Goal: Information Seeking & Learning: Check status

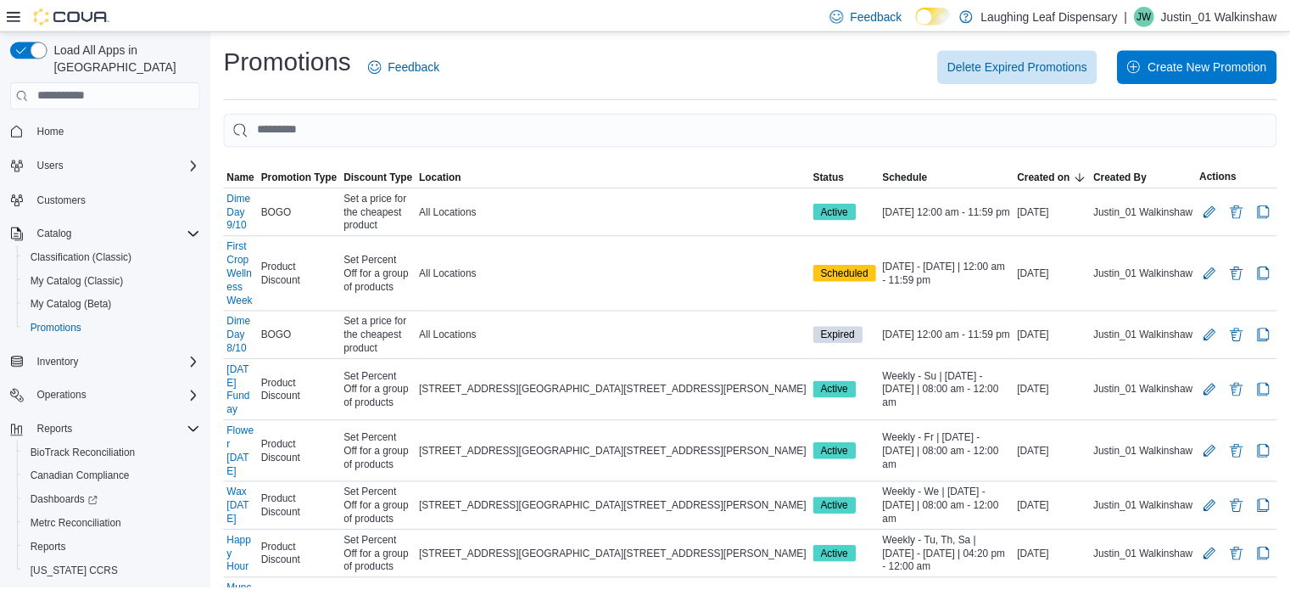
scroll to position [27, 0]
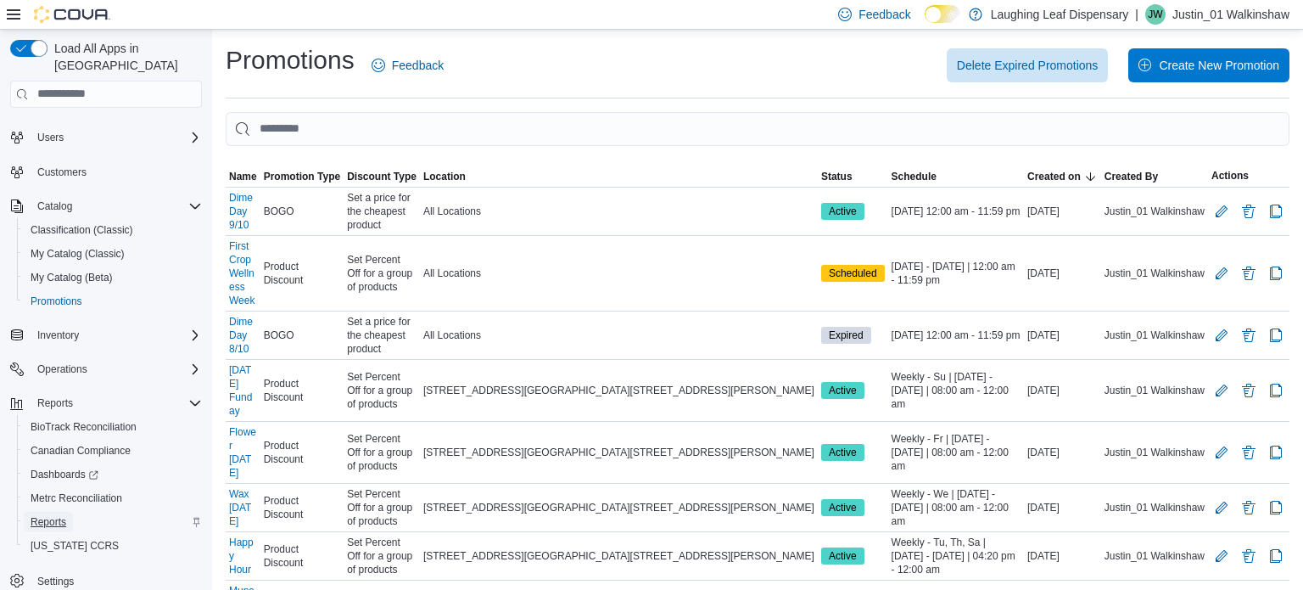
click at [53, 515] on span "Reports" at bounding box center [49, 522] width 36 height 14
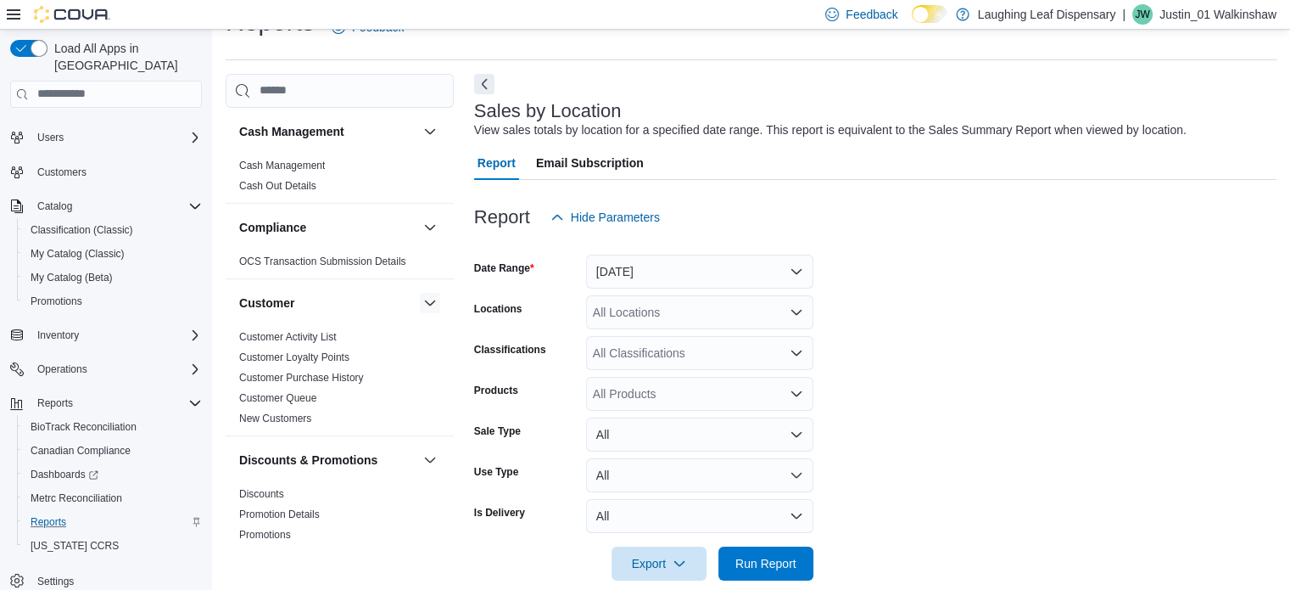
scroll to position [39, 0]
click at [708, 270] on button "[DATE]" at bounding box center [699, 271] width 227 height 34
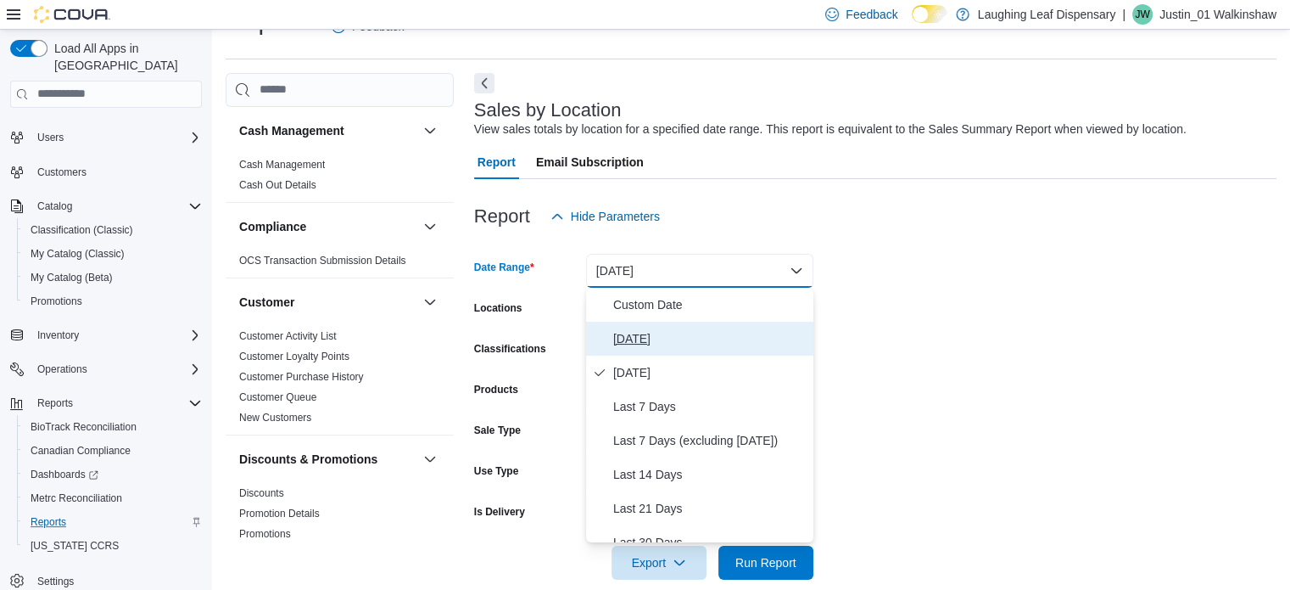
click at [643, 335] on span "[DATE]" at bounding box center [709, 338] width 193 height 20
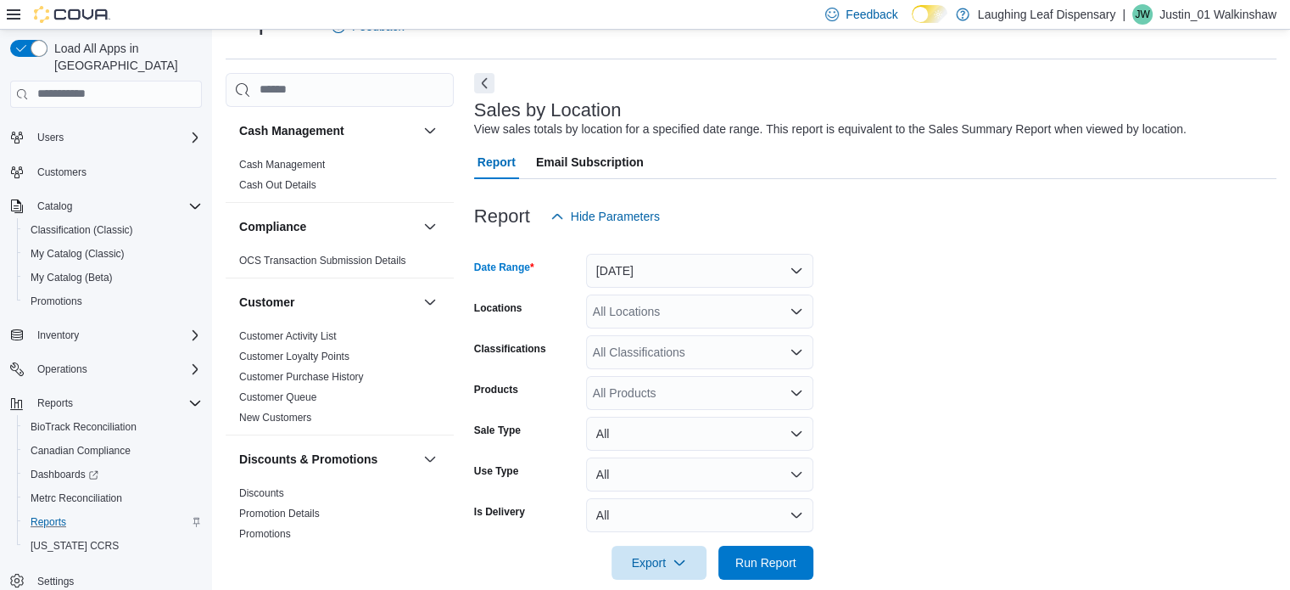
click at [936, 361] on form "Date Range [DATE] Locations All Locations Classifications All Classifications P…" at bounding box center [875, 406] width 802 height 346
click at [770, 562] on span "Run Report" at bounding box center [765, 561] width 61 height 17
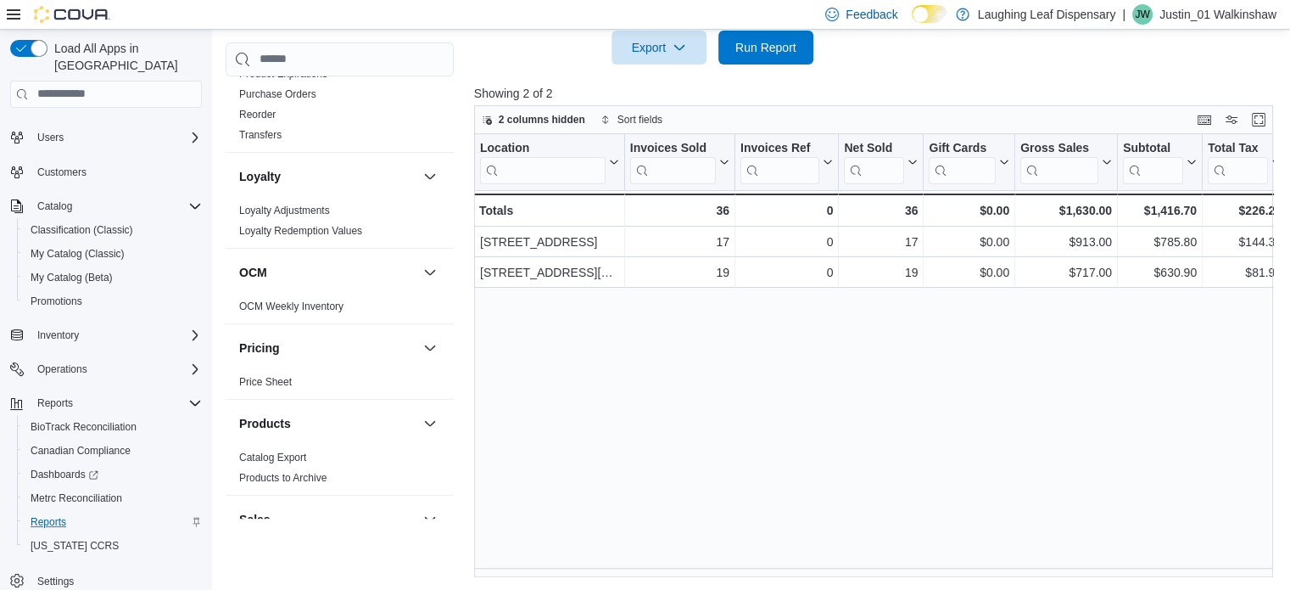
scroll to position [1188, 0]
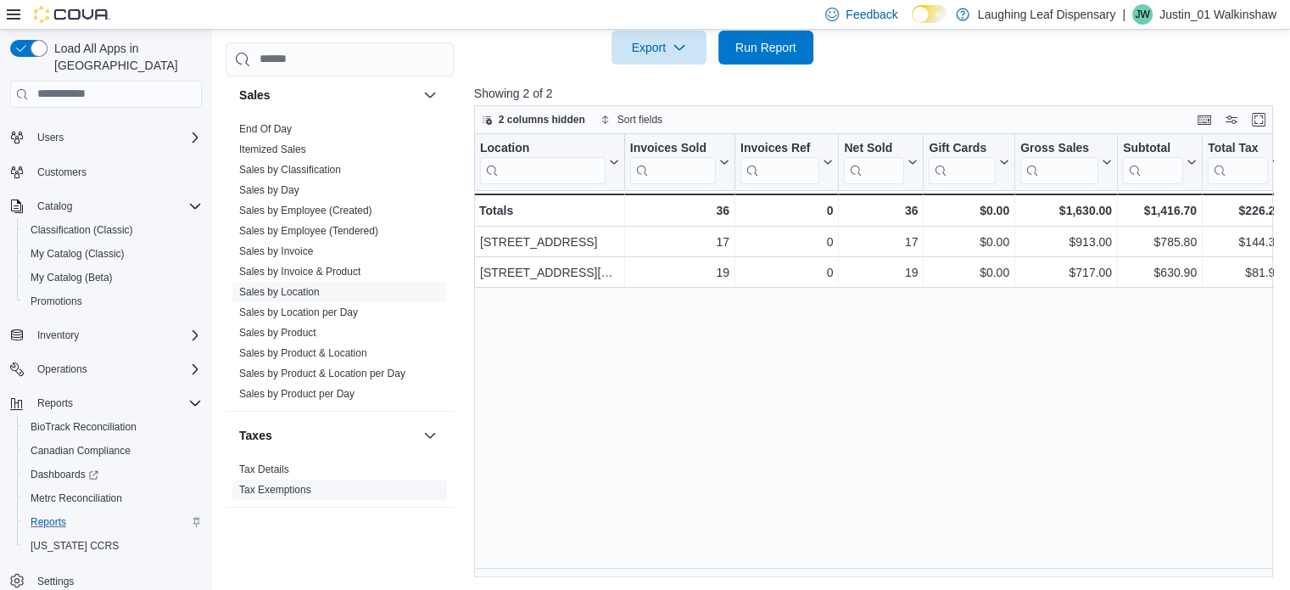
click at [286, 489] on link "Tax Exemptions" at bounding box center [275, 489] width 72 height 12
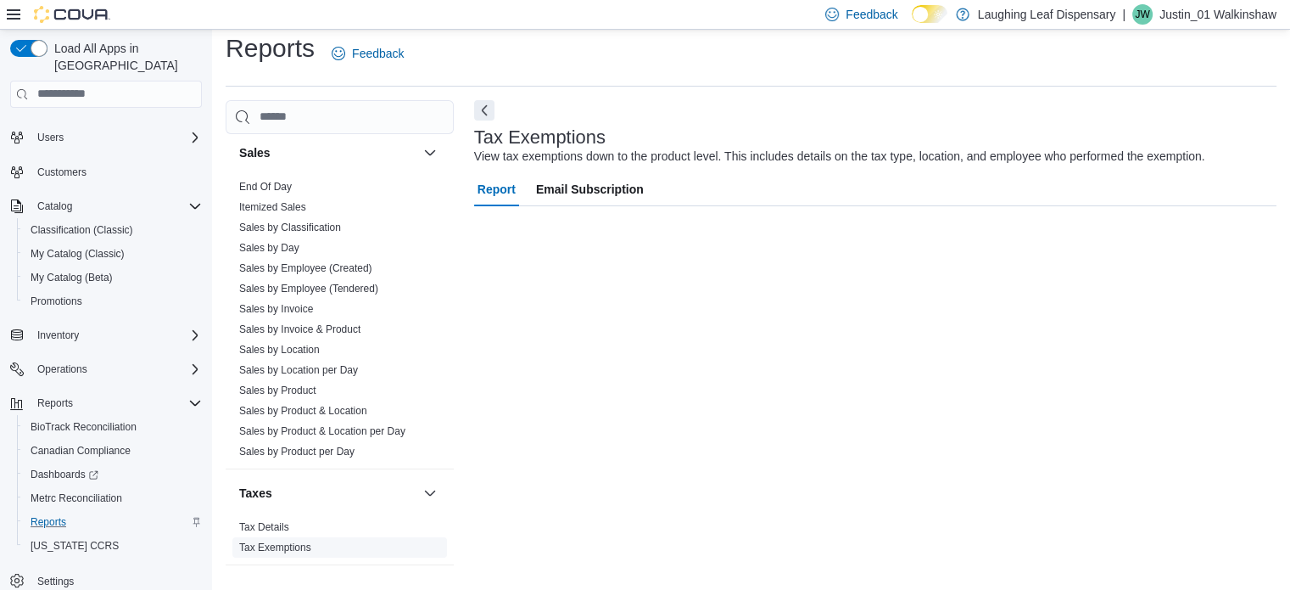
scroll to position [12, 0]
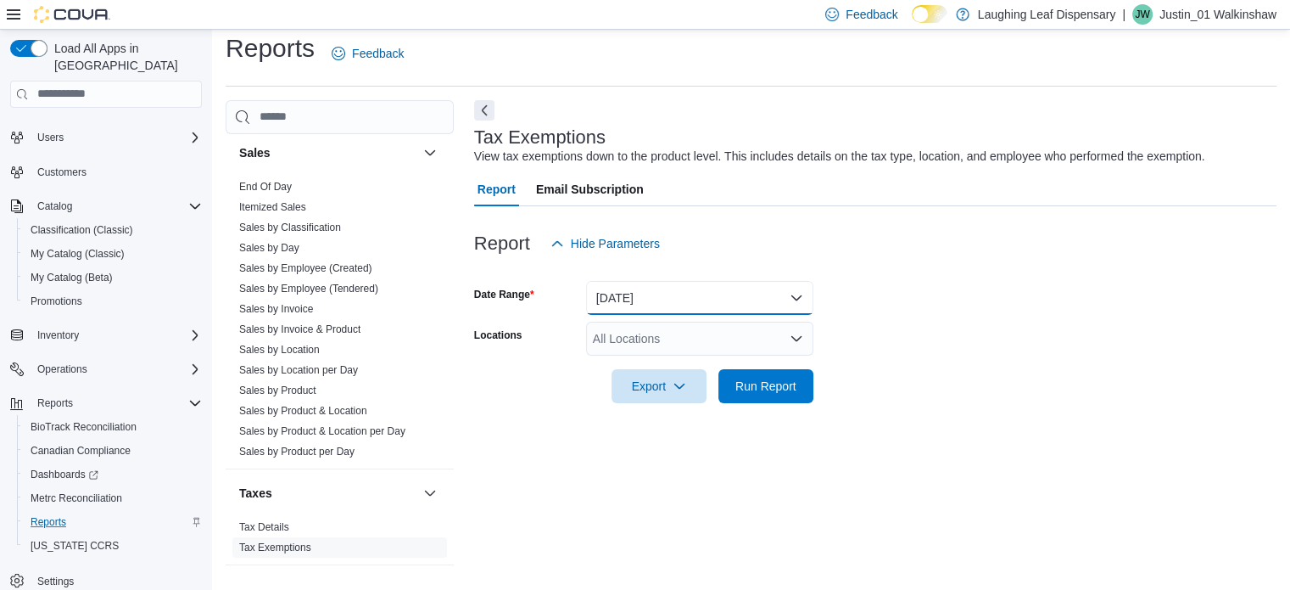
click at [651, 298] on button "[DATE]" at bounding box center [699, 298] width 227 height 34
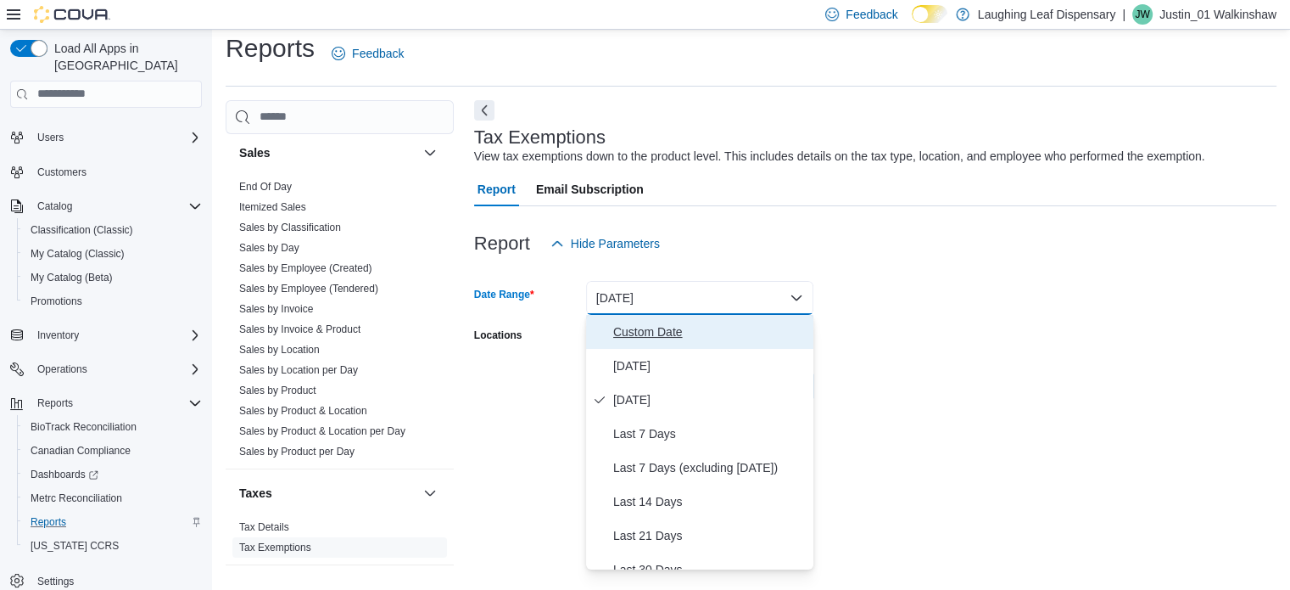
click at [651, 325] on span "Custom Date" at bounding box center [709, 331] width 193 height 20
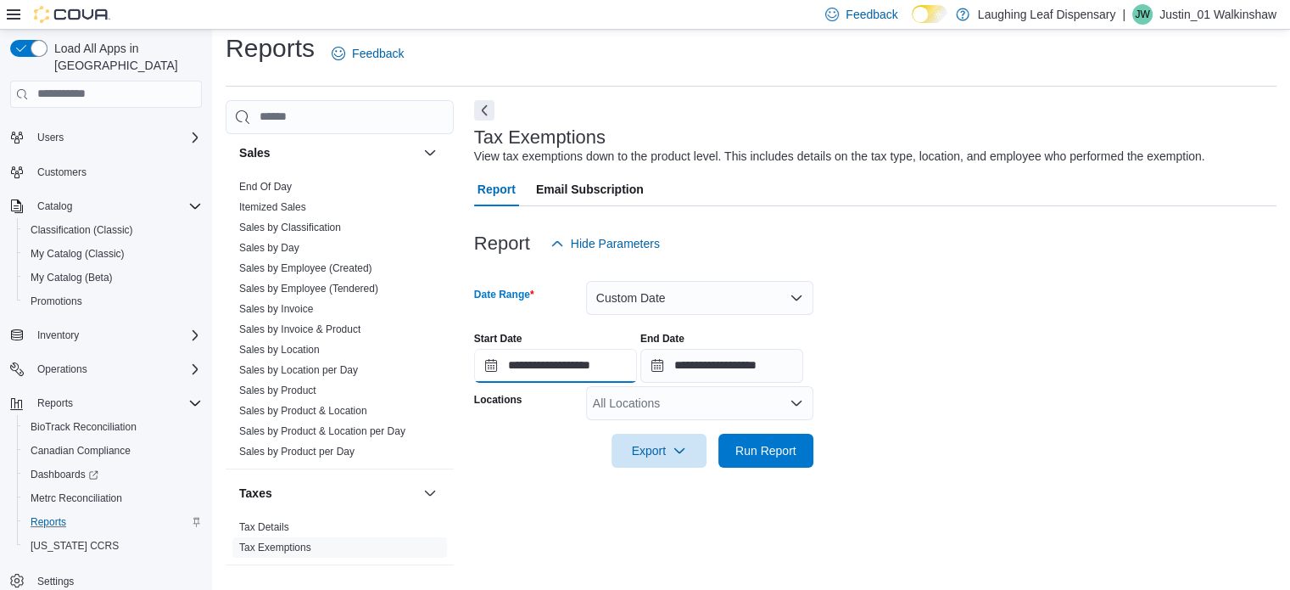
click at [570, 360] on input "**********" at bounding box center [555, 366] width 163 height 34
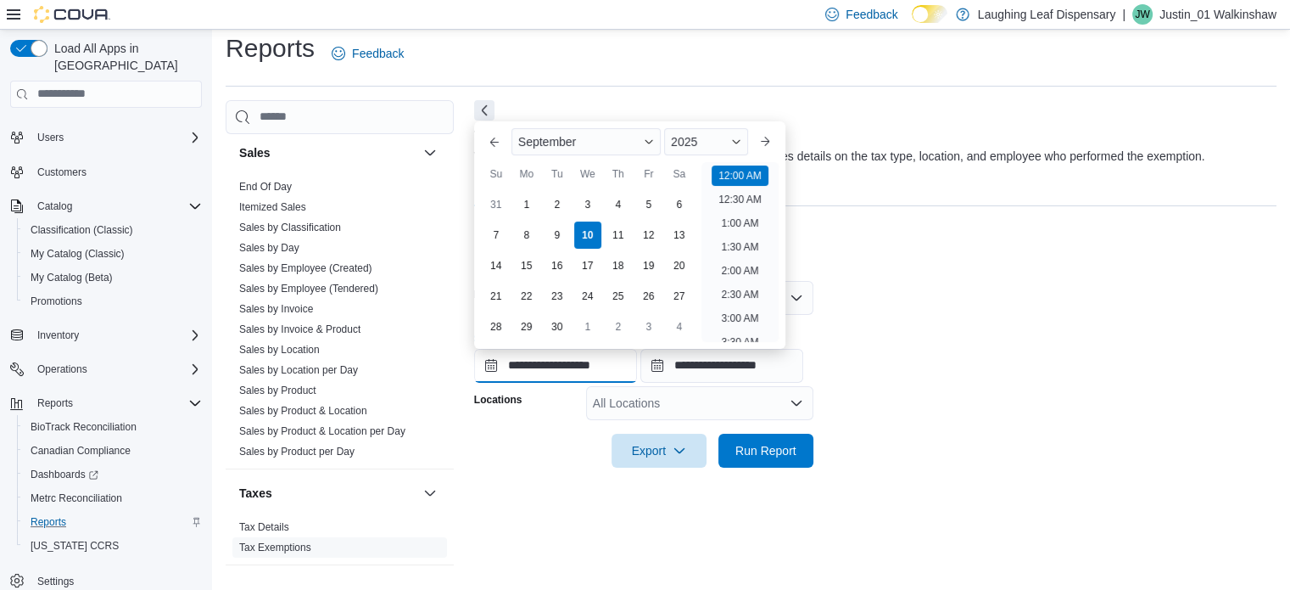
scroll to position [53, 0]
click at [498, 146] on button "Previous Month" at bounding box center [494, 141] width 27 height 27
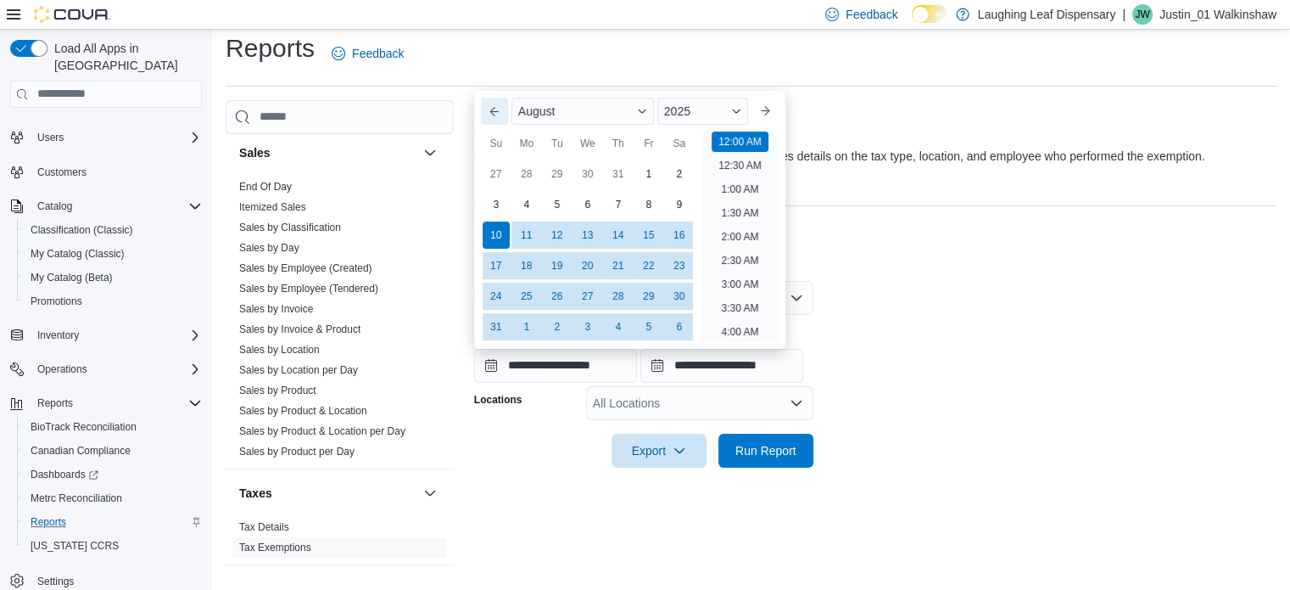
click at [499, 120] on button "Previous Month" at bounding box center [494, 111] width 27 height 27
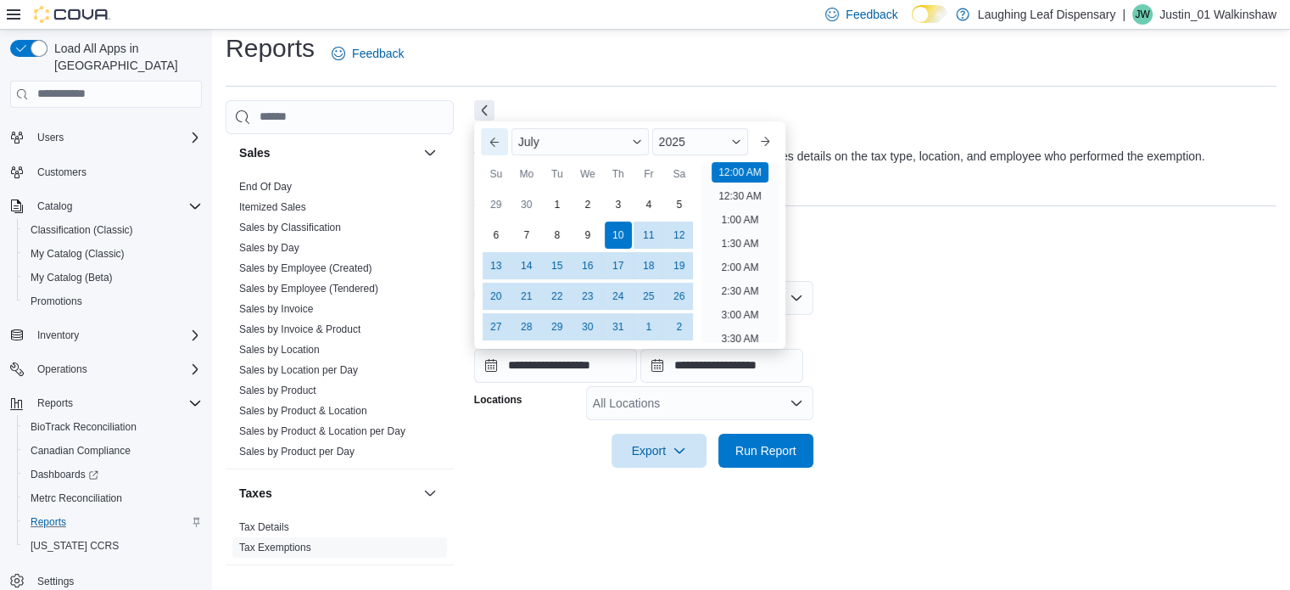
click at [490, 143] on button "Previous Month" at bounding box center [494, 141] width 27 height 27
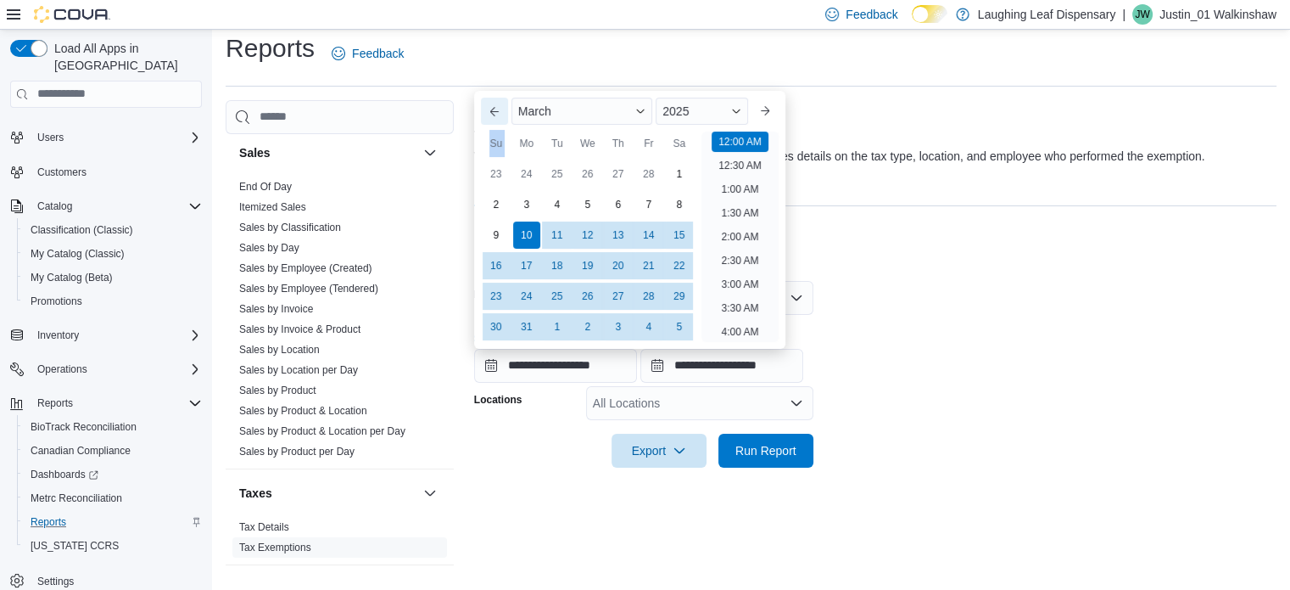
click at [490, 143] on div "Su" at bounding box center [496, 143] width 27 height 27
click at [495, 120] on button "Previous Month" at bounding box center [494, 111] width 27 height 27
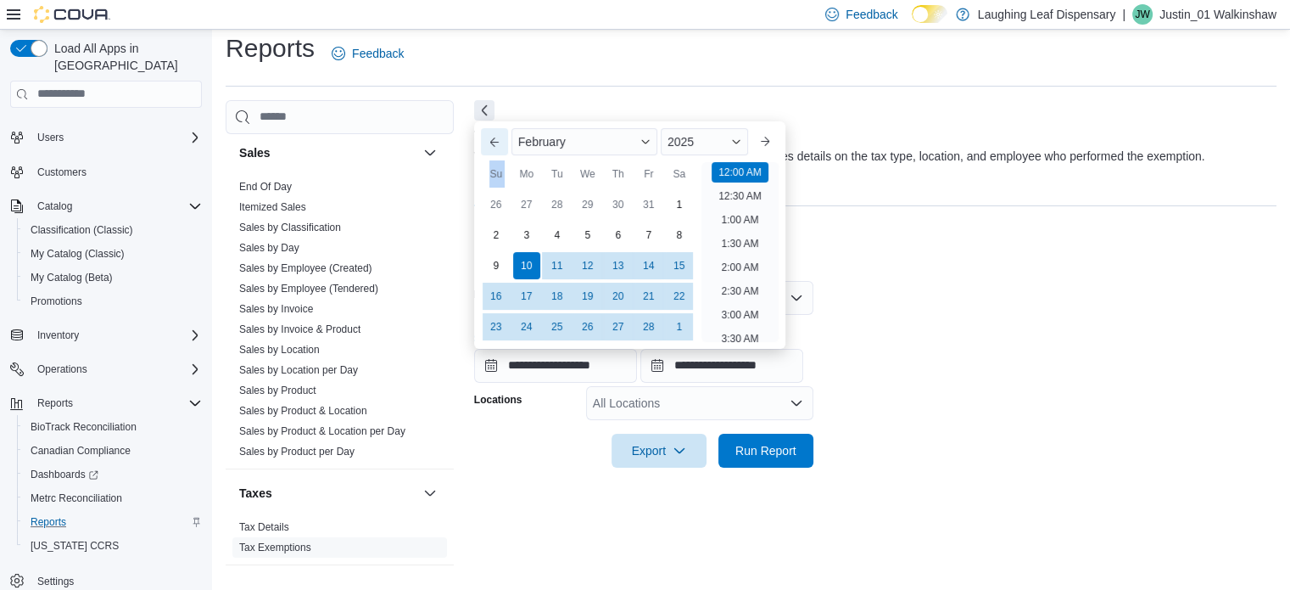
click at [501, 136] on button "Previous Month" at bounding box center [494, 141] width 27 height 27
click at [592, 204] on div "1" at bounding box center [588, 204] width 30 height 30
type input "**********"
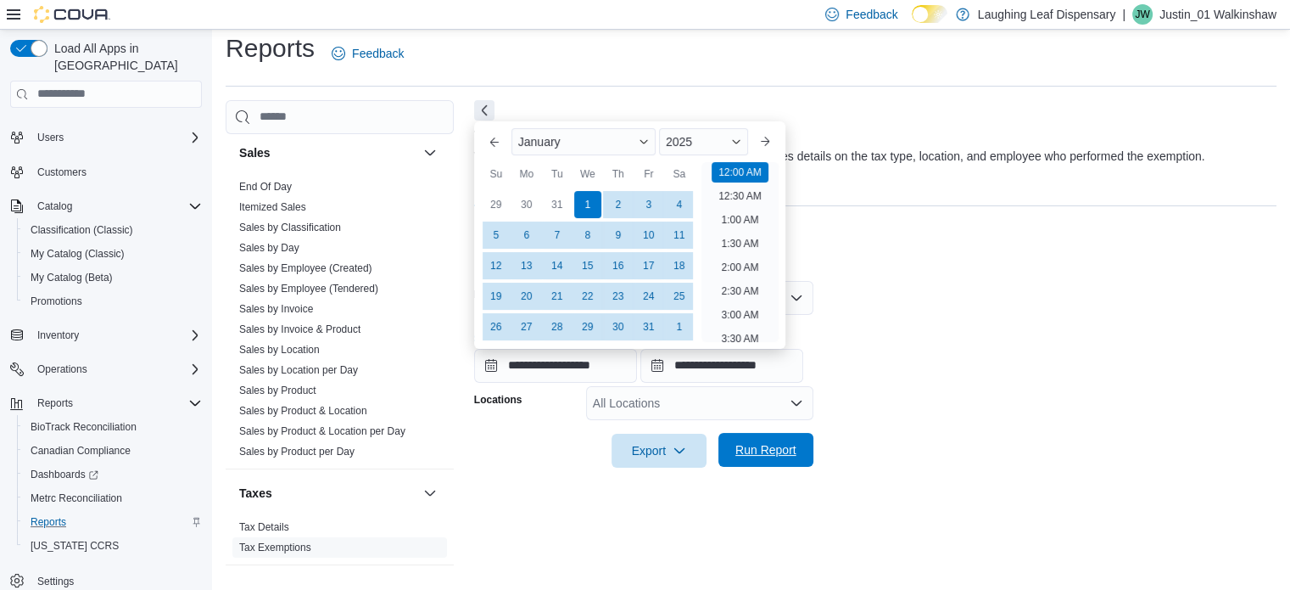
click at [757, 454] on span "Run Report" at bounding box center [765, 449] width 61 height 17
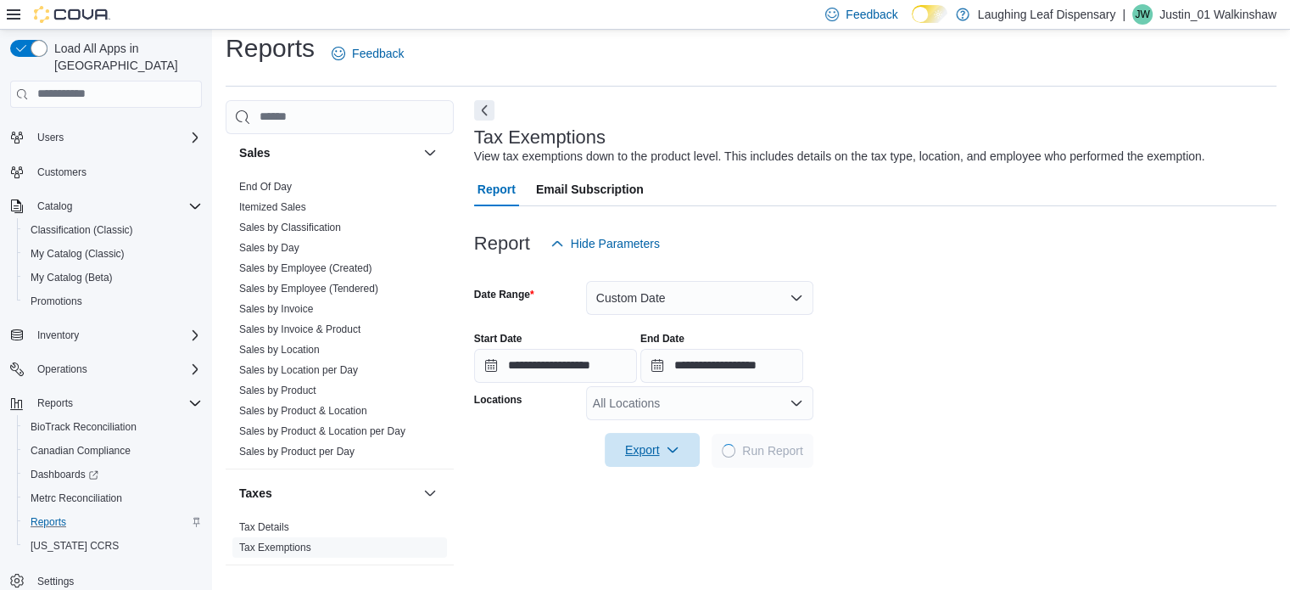
click at [650, 452] on span "Export" at bounding box center [652, 450] width 75 height 34
click at [662, 480] on span "Export to Excel" at bounding box center [655, 485] width 76 height 14
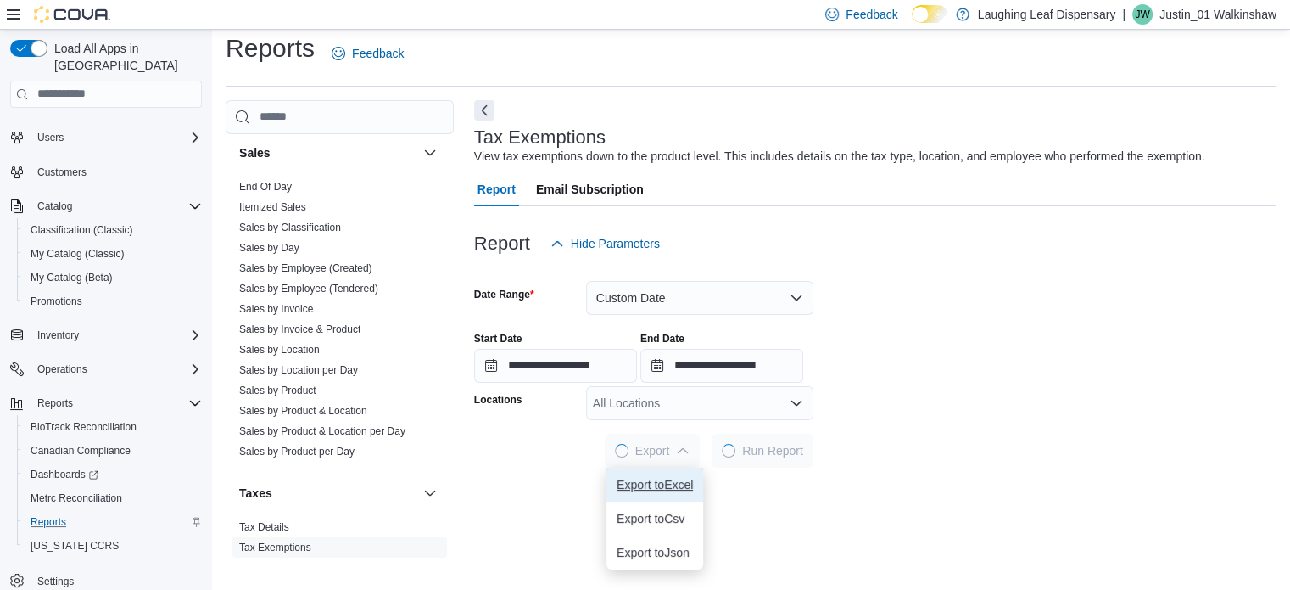
click at [662, 481] on span "Export to Excel" at bounding box center [655, 485] width 76 height 14
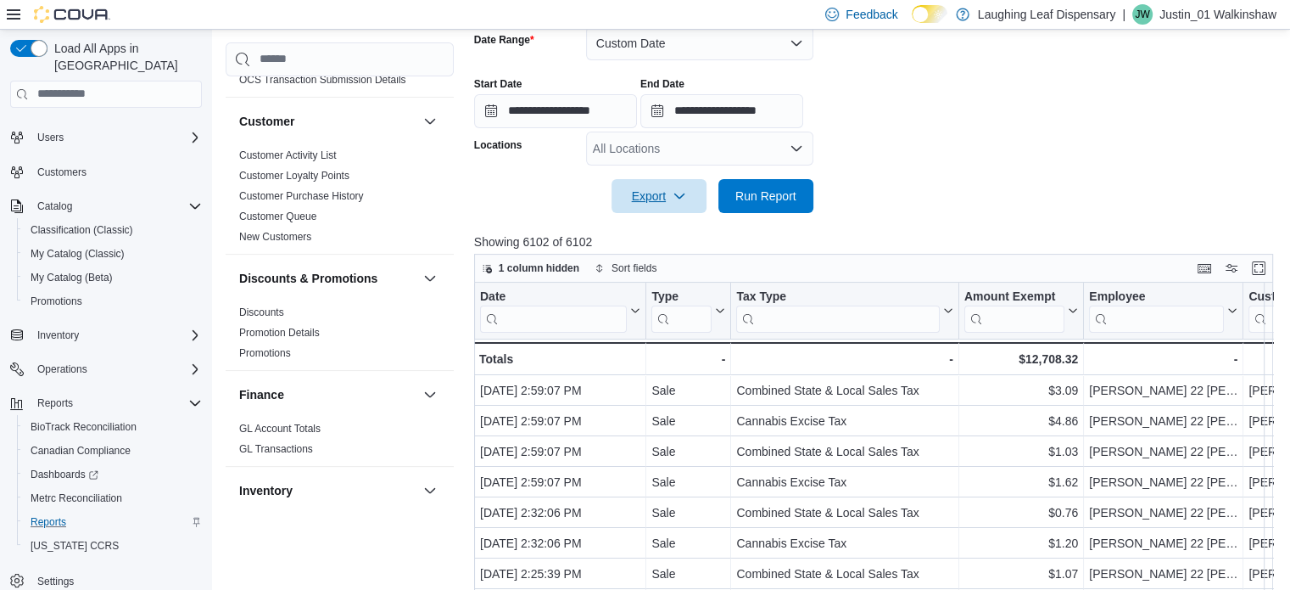
scroll to position [78, 0]
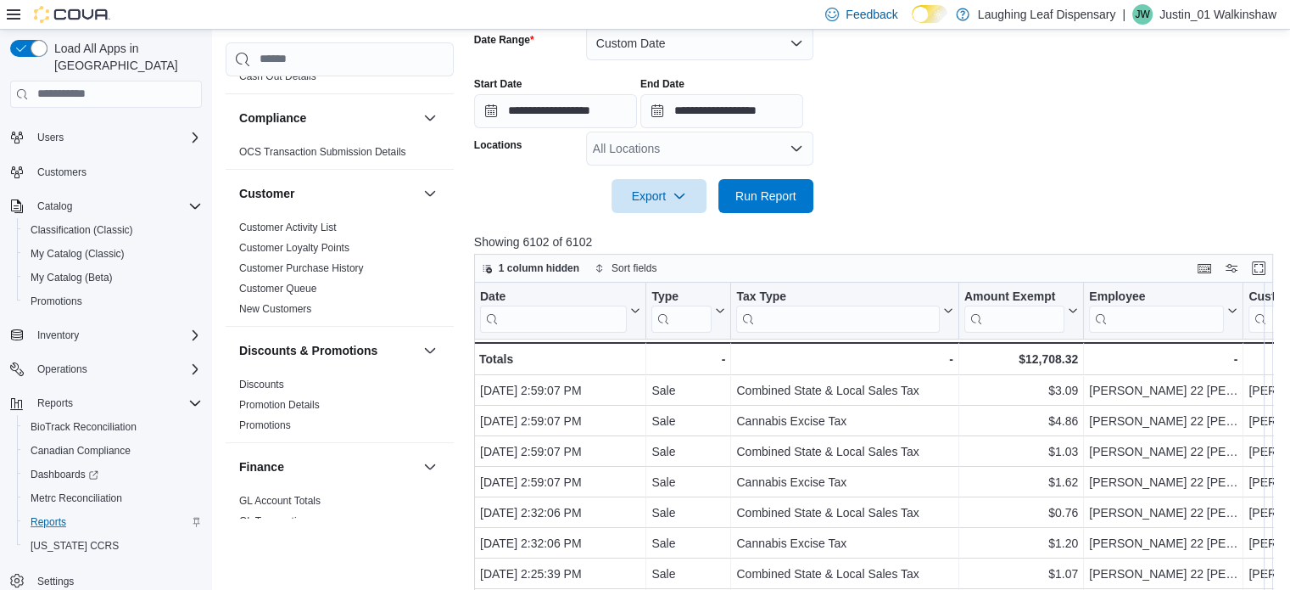
click at [354, 270] on link "Customer Purchase History" at bounding box center [301, 268] width 125 height 12
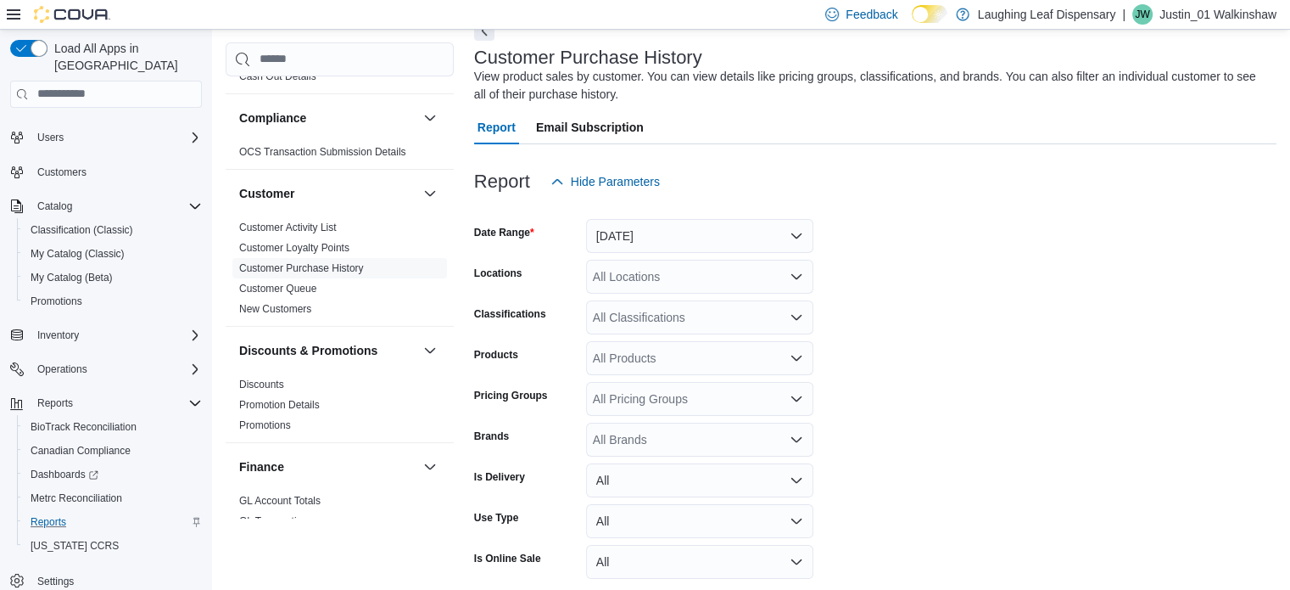
scroll to position [57, 0]
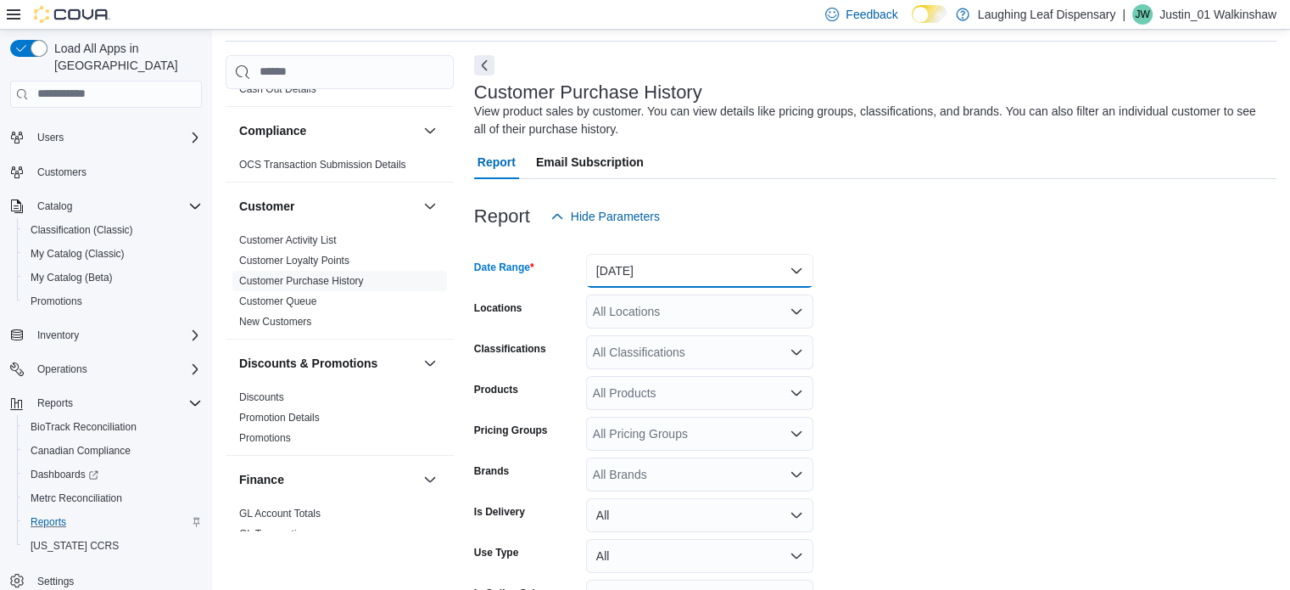
click at [699, 270] on button "[DATE]" at bounding box center [699, 271] width 227 height 34
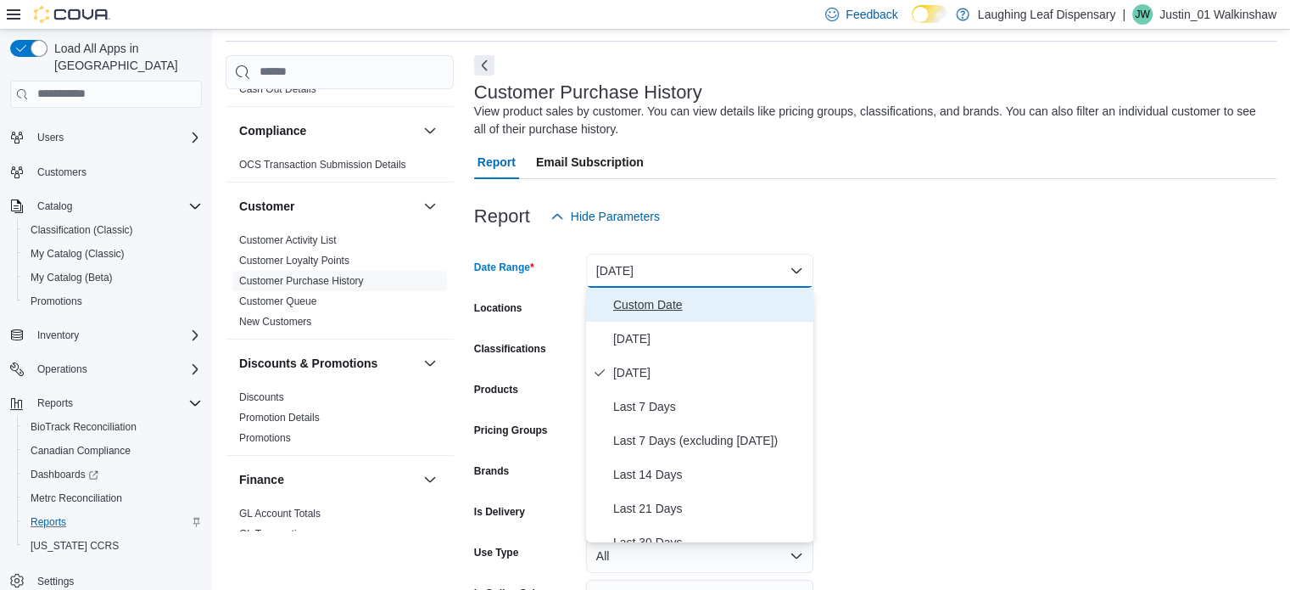
click at [657, 301] on span "Custom Date" at bounding box center [709, 304] width 193 height 20
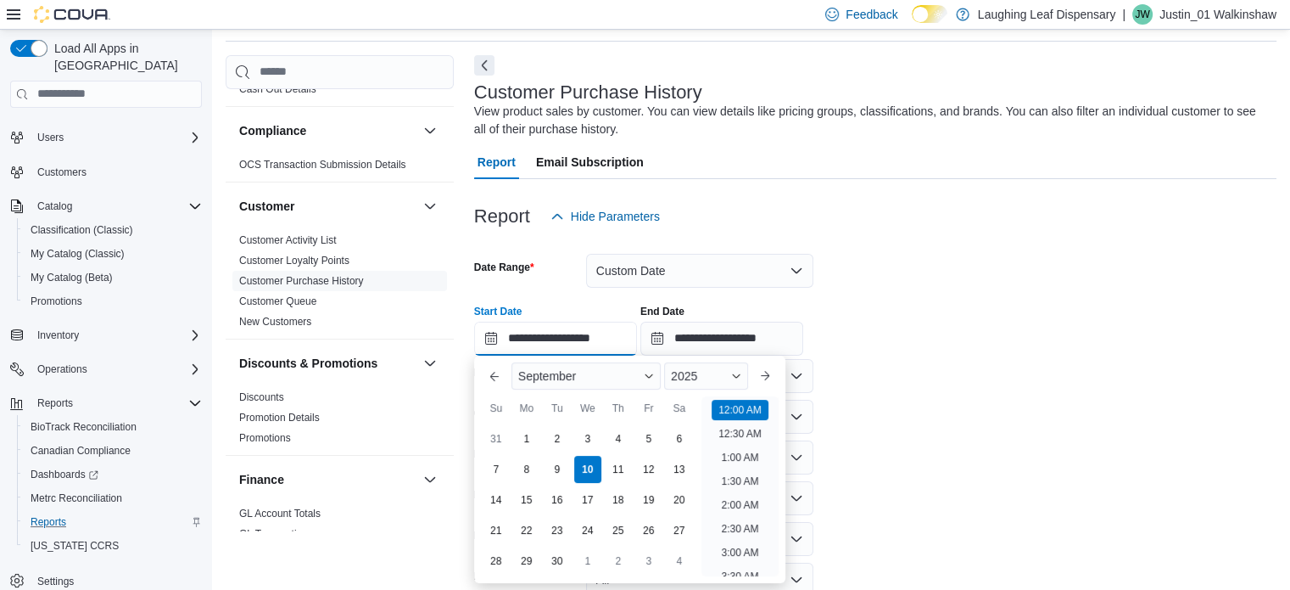
click at [560, 344] on input "**********" at bounding box center [555, 338] width 163 height 34
click at [502, 382] on button "Previous Month" at bounding box center [494, 375] width 27 height 27
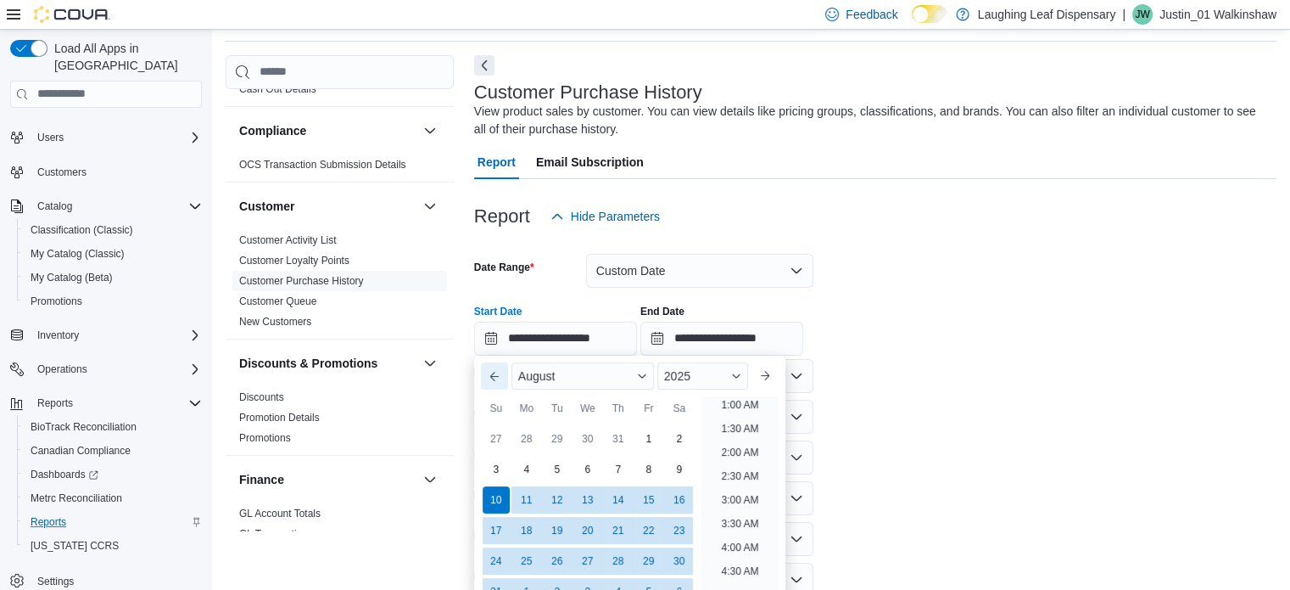
scroll to position [3, 0]
click at [502, 382] on button "Previous Month" at bounding box center [494, 375] width 27 height 27
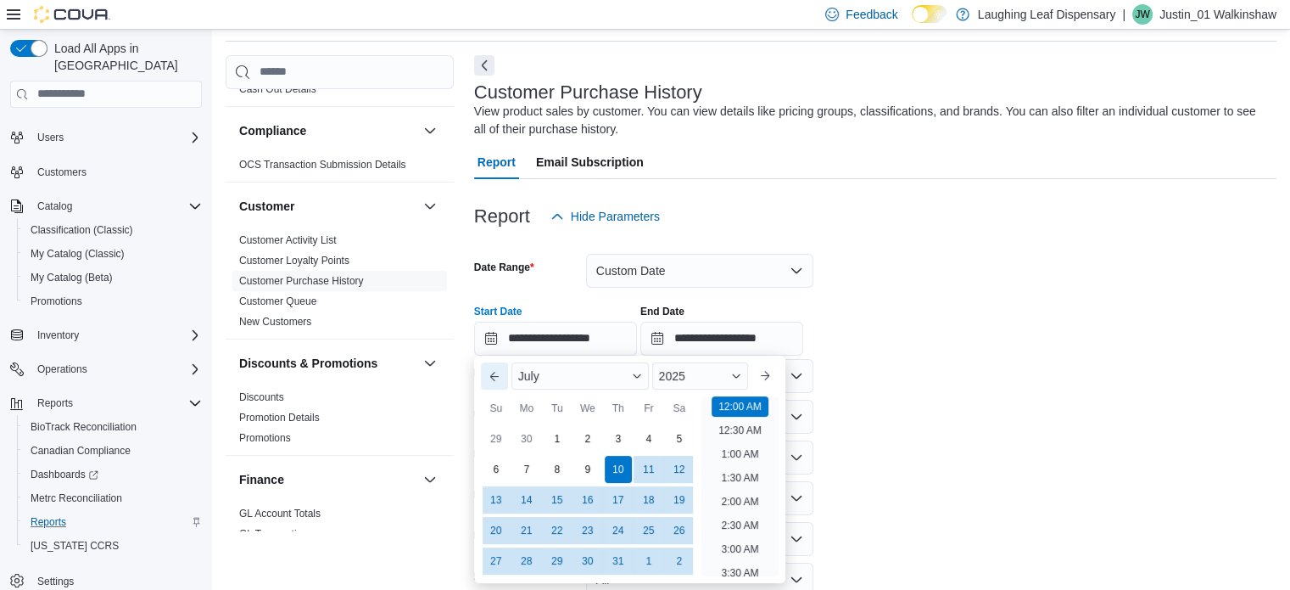
click at [502, 382] on button "Previous Month" at bounding box center [494, 375] width 27 height 27
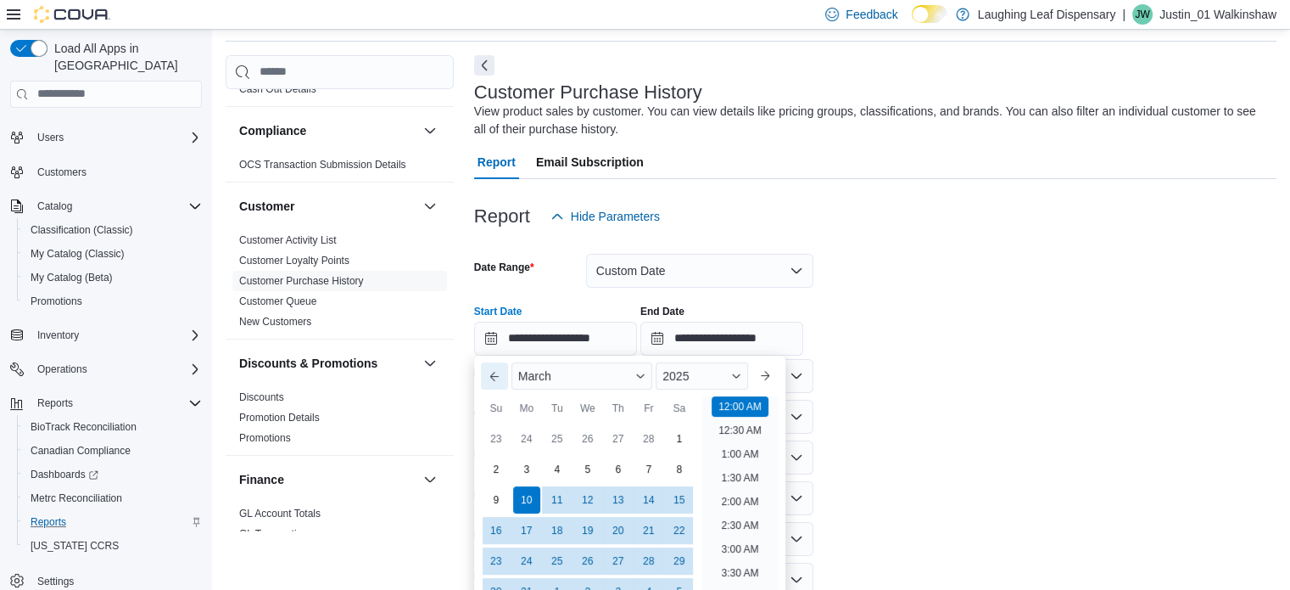
click at [502, 382] on button "Previous Month" at bounding box center [494, 375] width 27 height 27
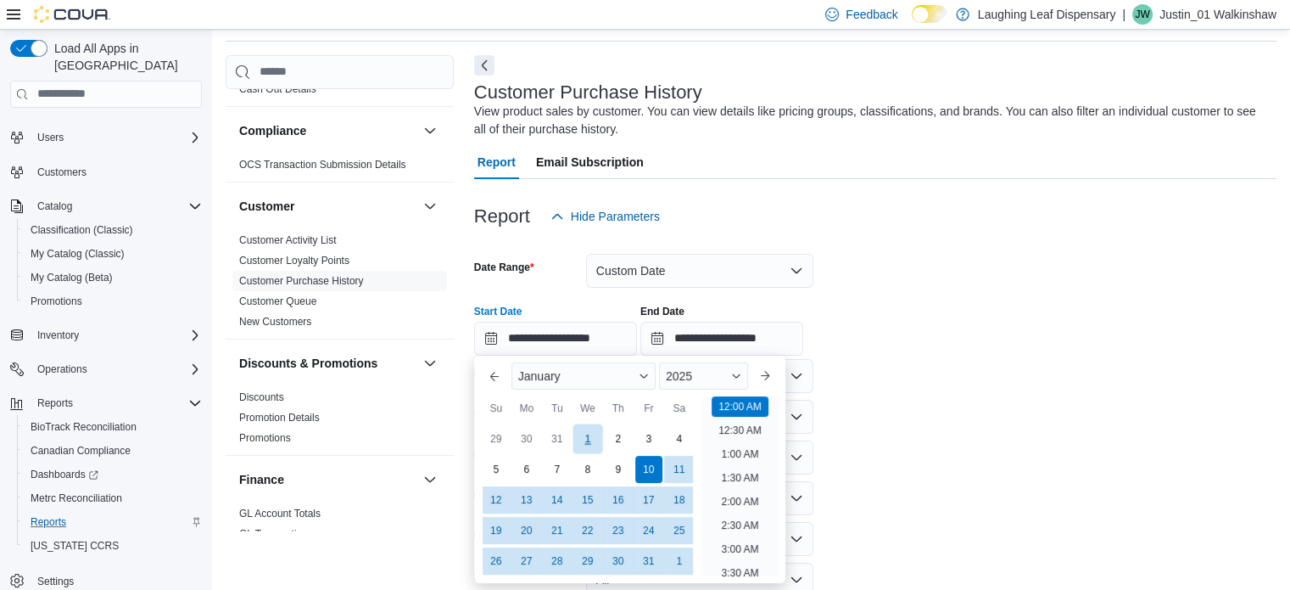
click at [592, 434] on div "1" at bounding box center [588, 438] width 30 height 30
type input "**********"
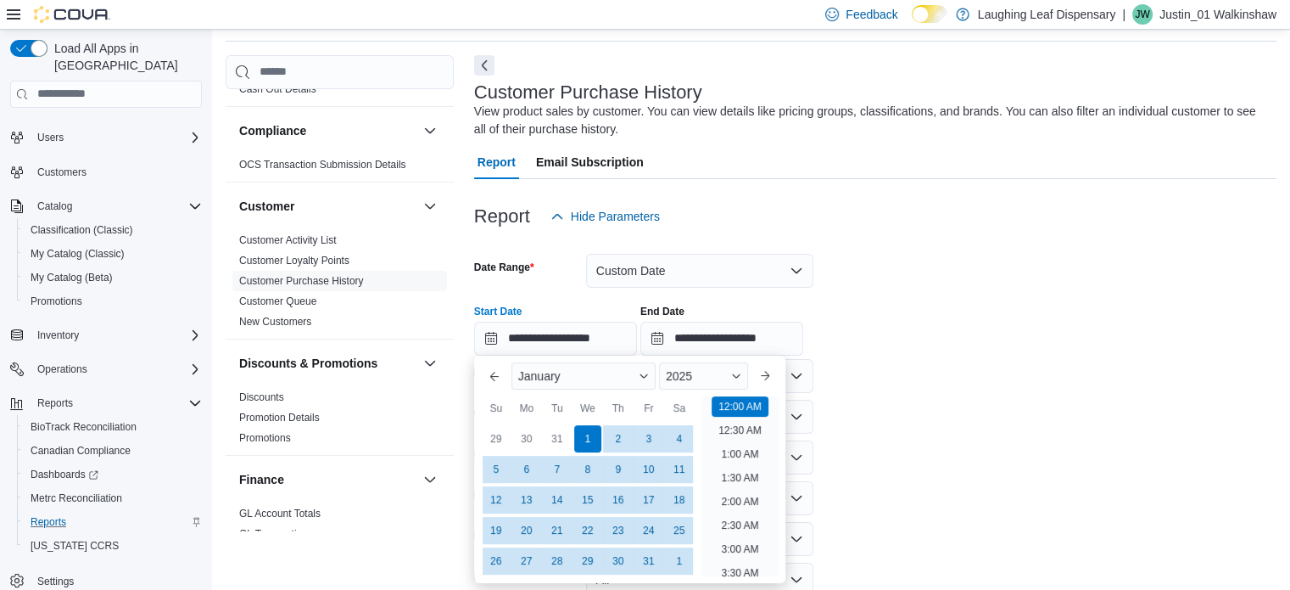
drag, startPoint x: 940, startPoint y: 365, endPoint x: 942, endPoint y: 379, distance: 14.5
click at [940, 366] on form "**********" at bounding box center [875, 479] width 802 height 492
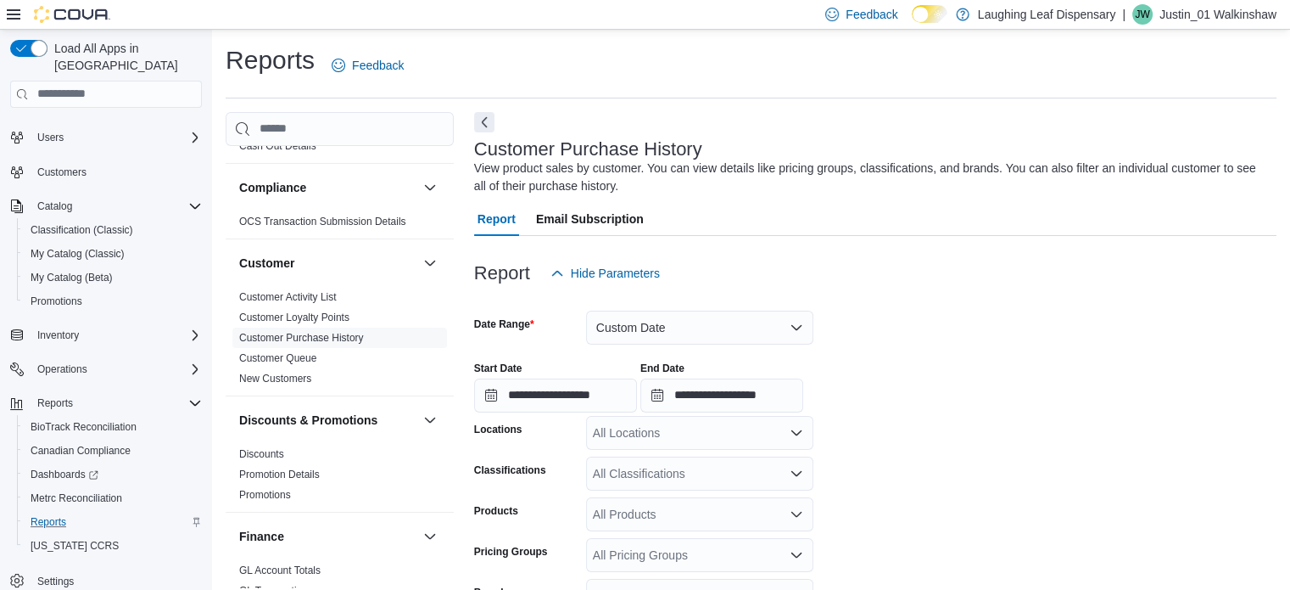
scroll to position [226, 0]
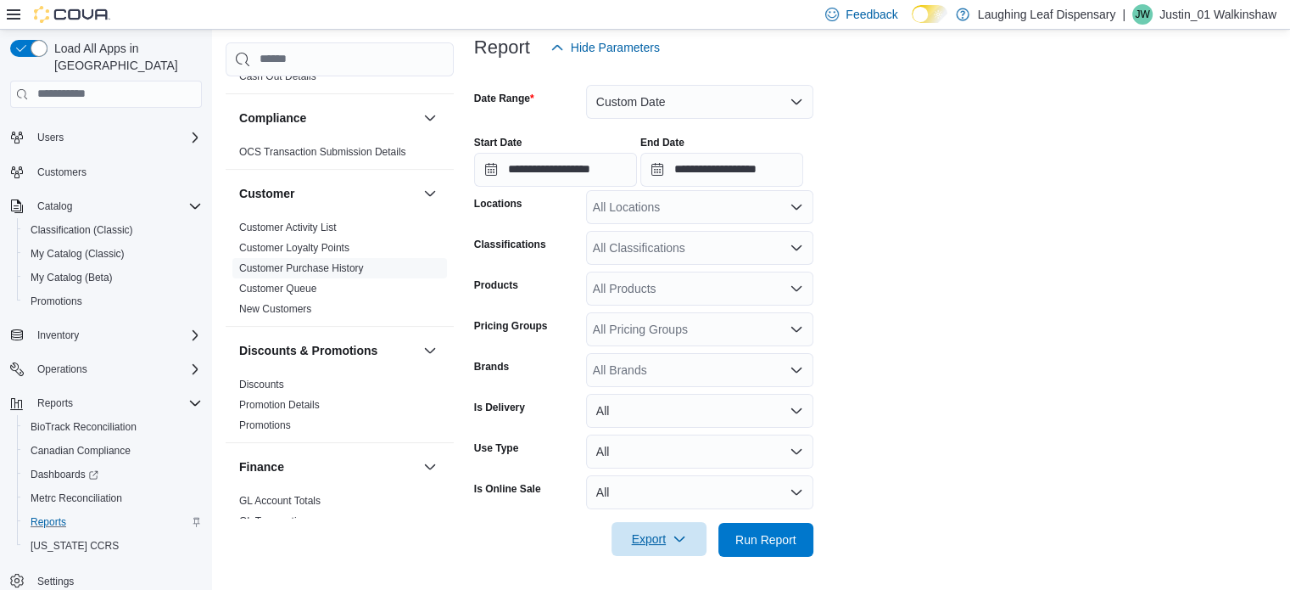
click at [673, 536] on icon "button" at bounding box center [680, 539] width 14 height 14
click at [694, 439] on span "Export to Excel" at bounding box center [661, 438] width 76 height 14
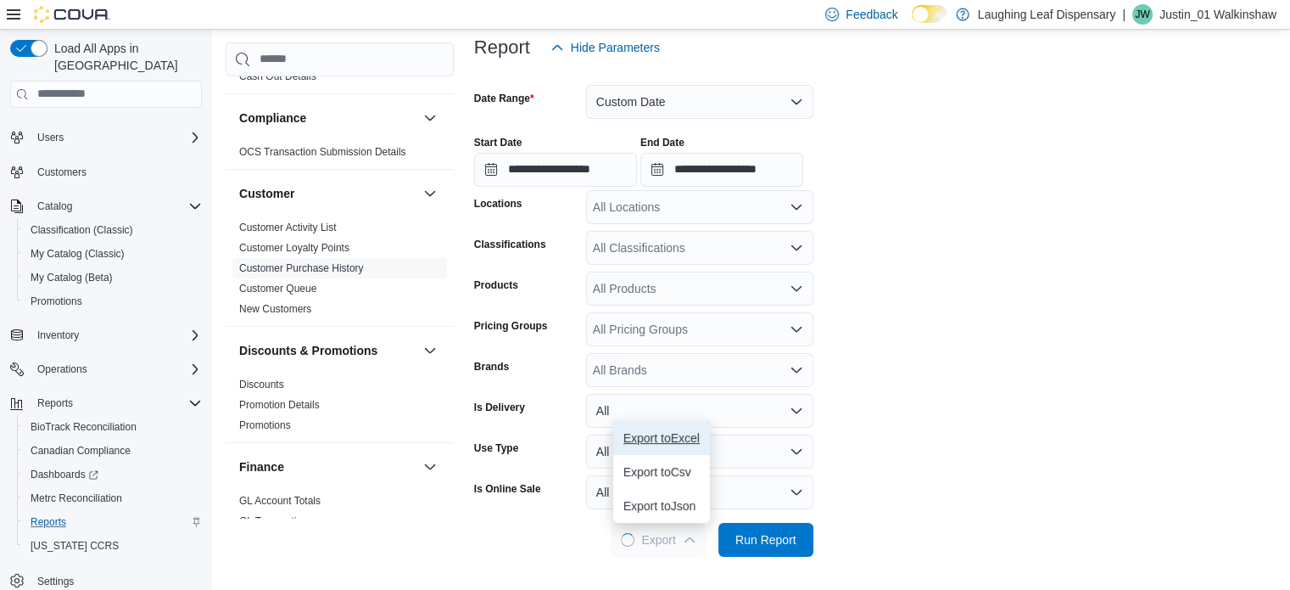
click at [657, 437] on span "Export to Excel" at bounding box center [661, 438] width 76 height 14
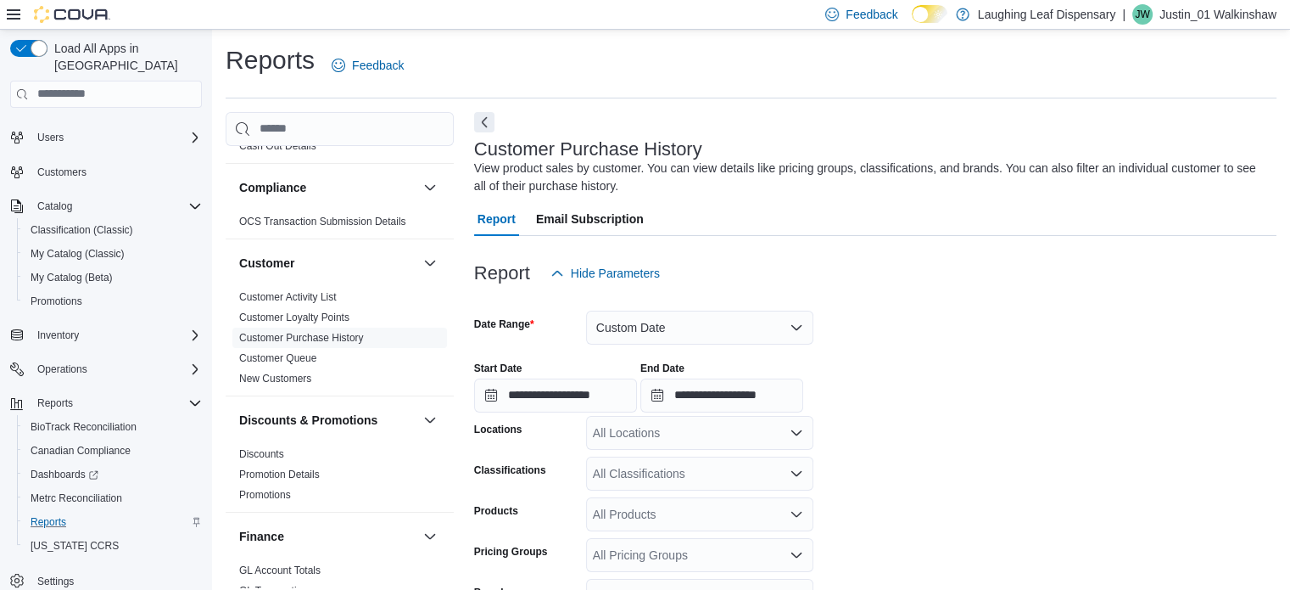
scroll to position [0, 0]
